Goal: Find contact information: Find contact information

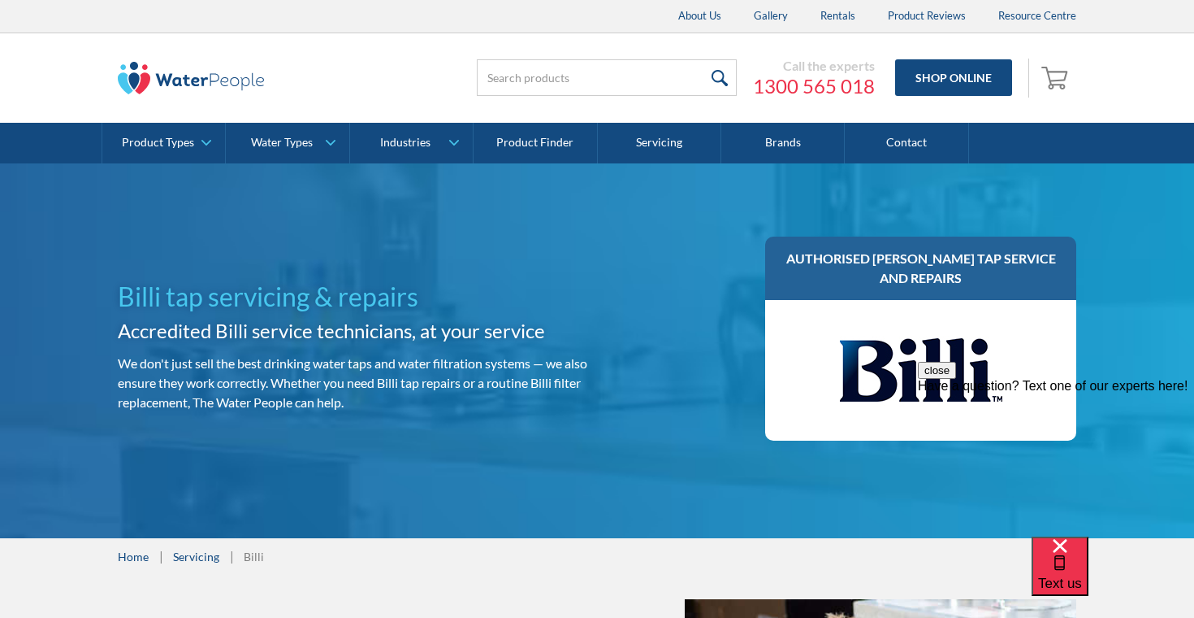
click at [956, 379] on button "close" at bounding box center [937, 370] width 38 height 17
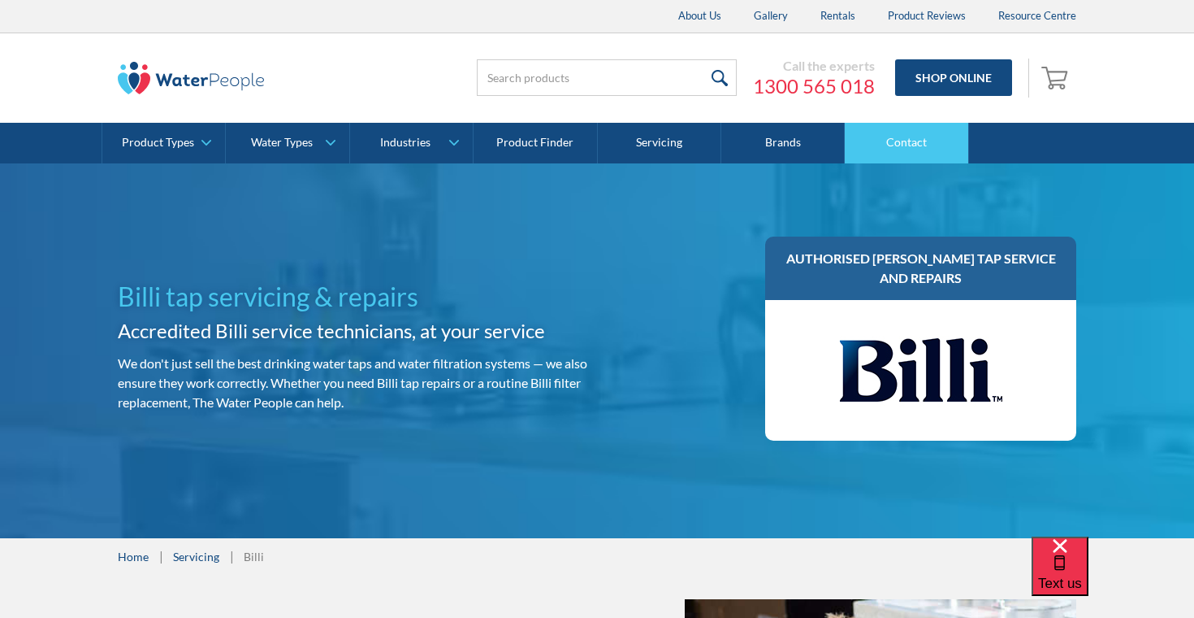
click at [890, 137] on link "Contact" at bounding box center [907, 143] width 124 height 41
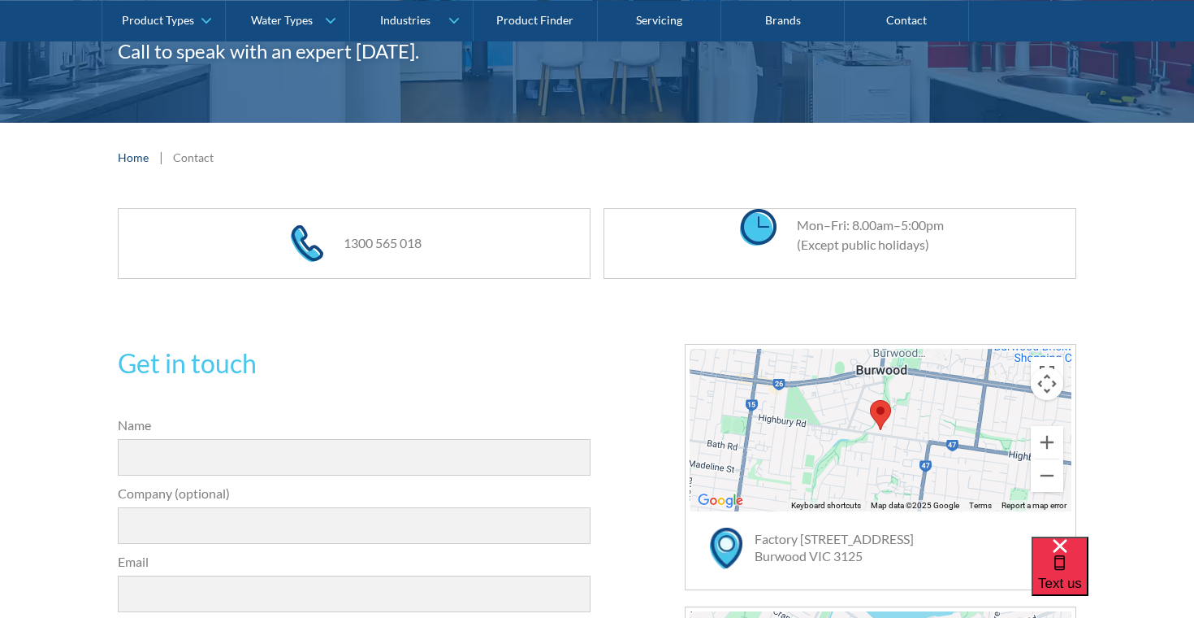
scroll to position [219, 0]
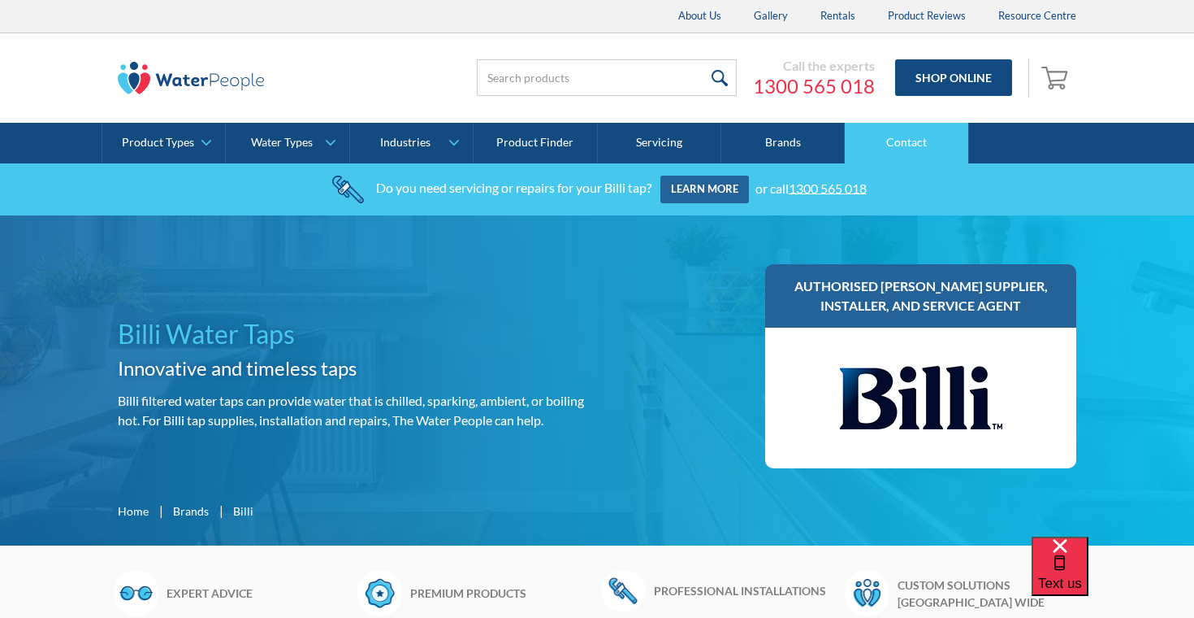
click at [900, 137] on link "Contact" at bounding box center [907, 143] width 124 height 41
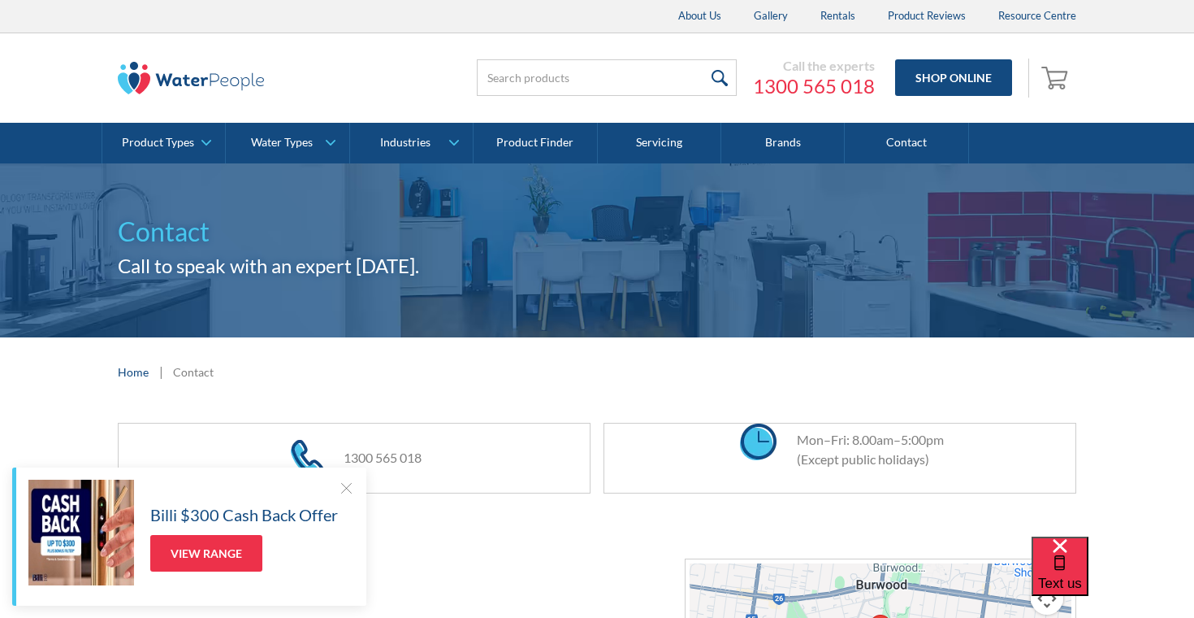
click at [346, 488] on div at bounding box center [346, 487] width 16 height 16
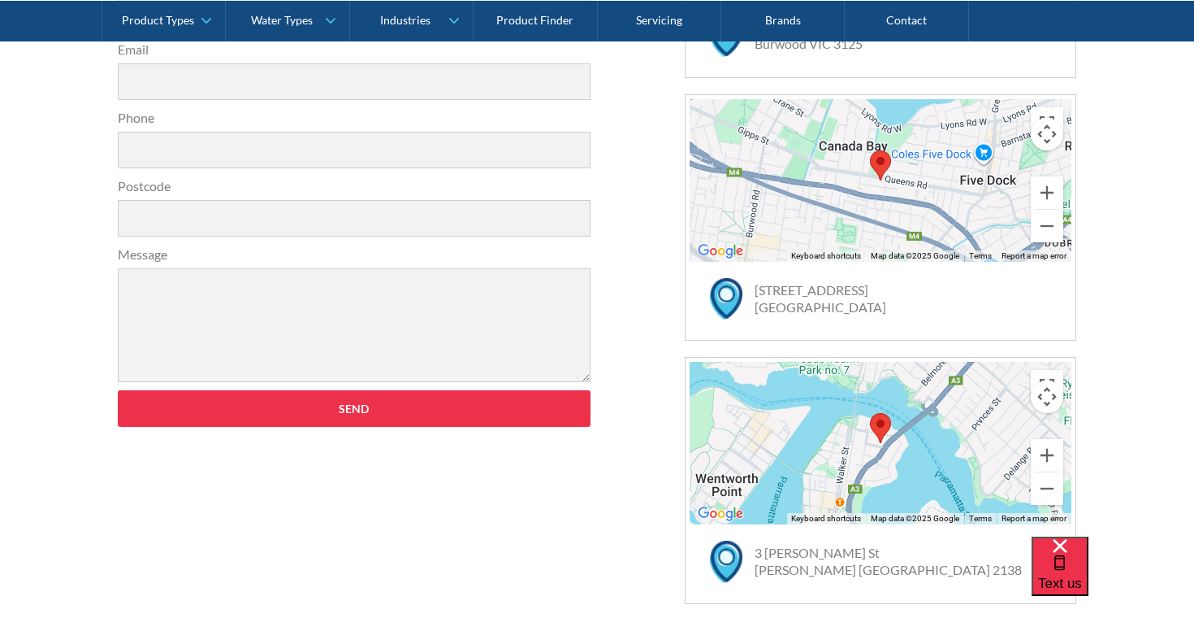
scroll to position [725, 0]
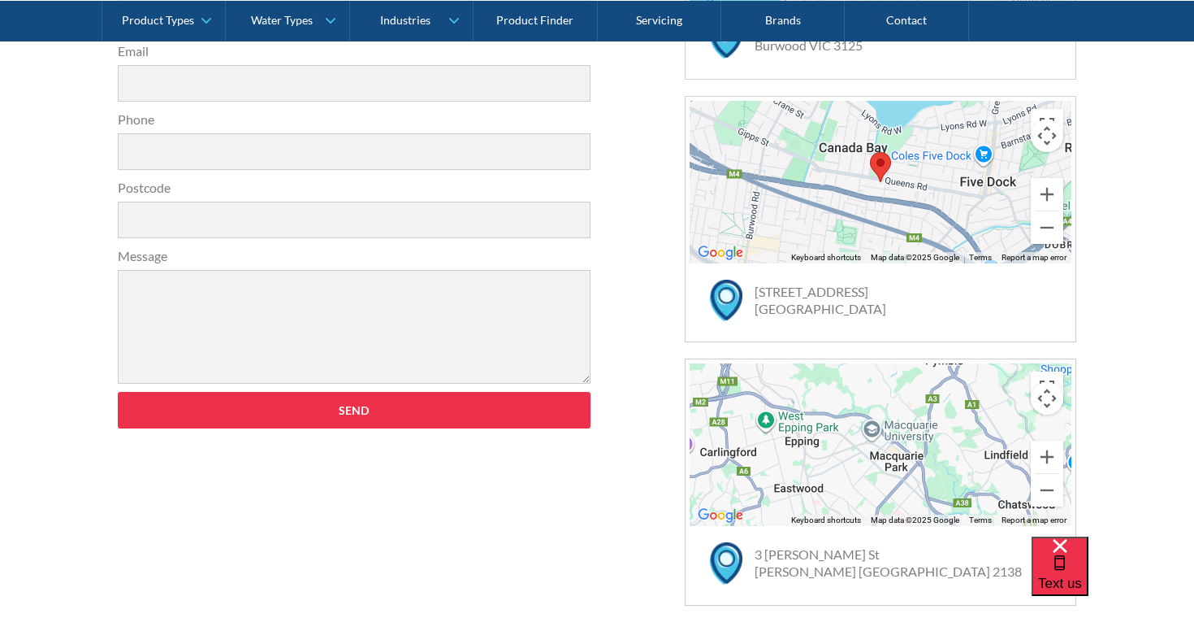
drag, startPoint x: 690, startPoint y: 410, endPoint x: 702, endPoint y: 557, distance: 146.8
click at [702, 557] on div "← Move left → Move right ↑ Move up ↓ Move down + Zoom in - Zoom out Home Jump l…" at bounding box center [881, 481] width 392 height 246
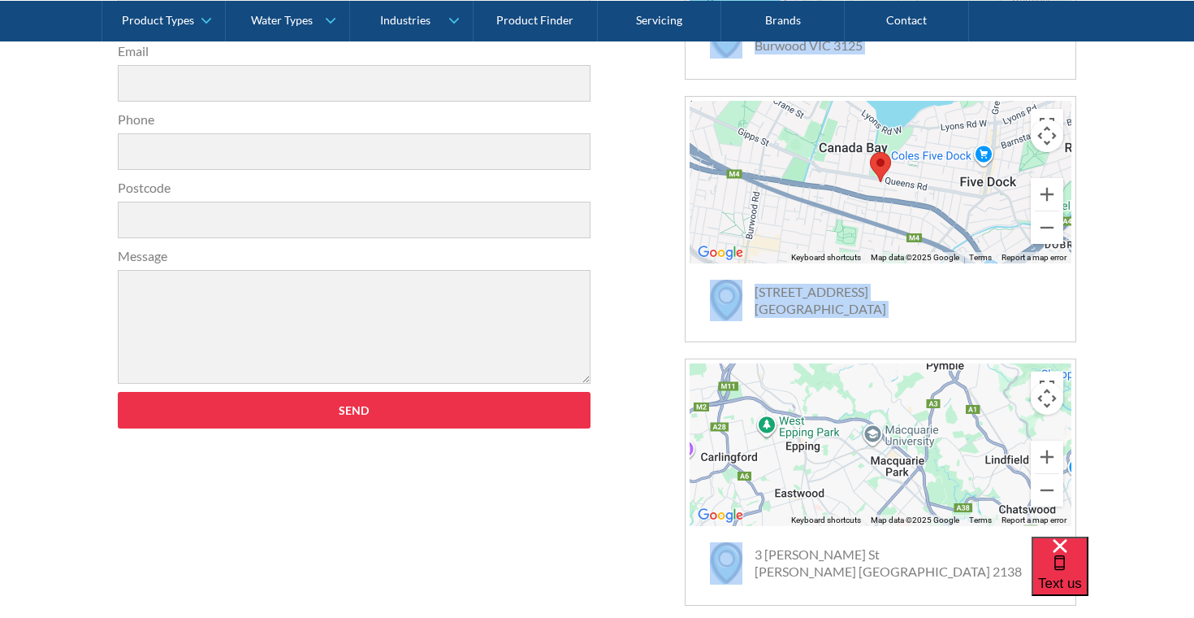
drag, startPoint x: 627, startPoint y: 332, endPoint x: 626, endPoint y: 544, distance: 212.1
click at [626, 544] on div "Get in touch 31a2535b1fa56df3e4085a503ca978b33ae07608c9274f6380584a90323ec471d3…" at bounding box center [597, 219] width 959 height 772
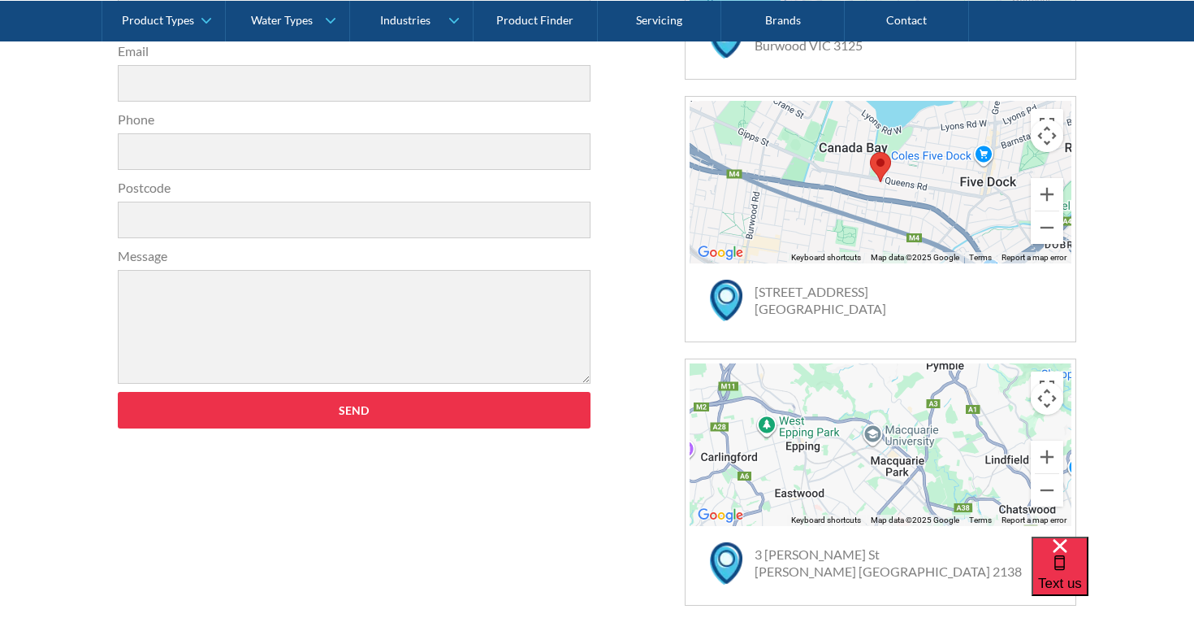
click at [626, 388] on div "Get in touch 31a2535b1fa56df3e4085a503ca978b33ae07608c9274f6380584a90323ec471d3…" at bounding box center [597, 219] width 959 height 772
click at [619, 293] on div "Get in touch 31a2535b1fa56df3e4085a503ca978b33ae07608c9274f6380584a90323ec471d3…" at bounding box center [597, 219] width 959 height 772
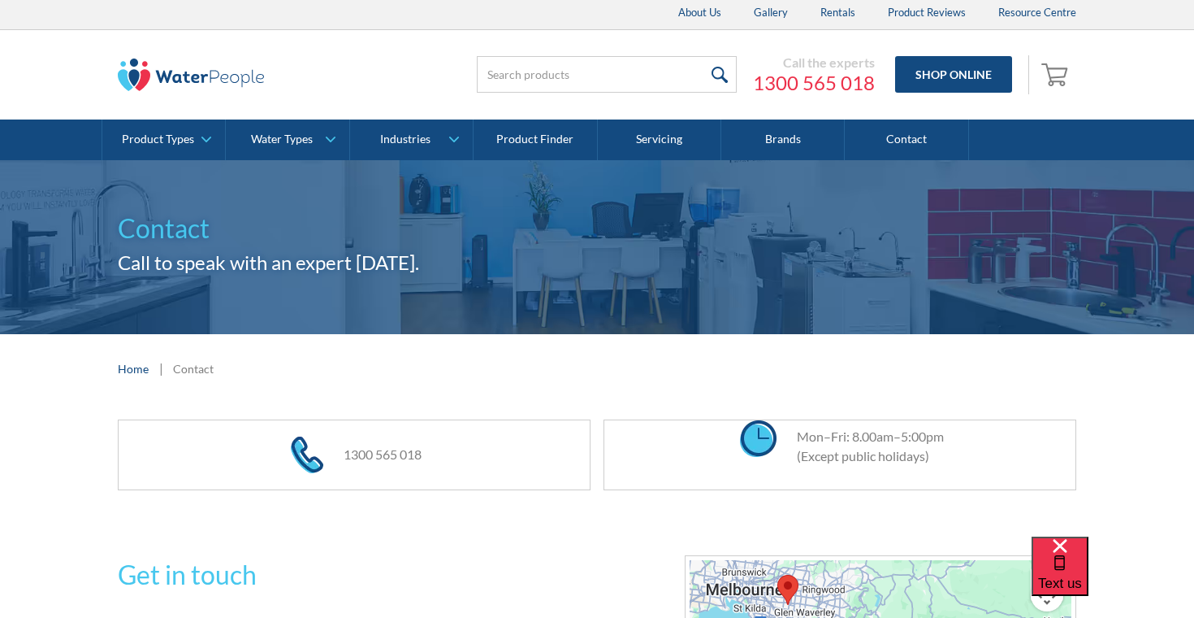
scroll to position [2, 0]
